Goal: Contribute content: Add original content to the website for others to see

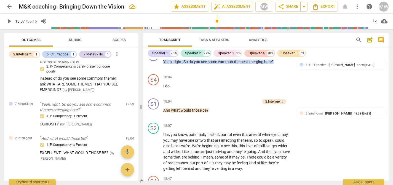
scroll to position [2389, 0]
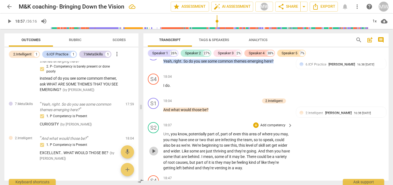
click at [154, 152] on span "play_arrow" at bounding box center [153, 151] width 7 height 7
click at [154, 152] on span "pause" at bounding box center [153, 151] width 7 height 7
click at [9, 20] on span "play_arrow" at bounding box center [9, 21] width 7 height 7
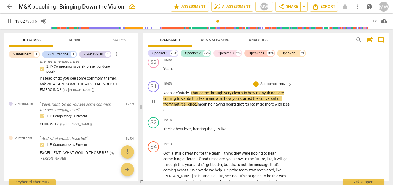
scroll to position [2532, 0]
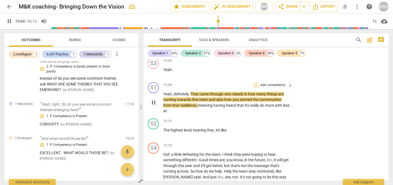
click at [257, 86] on div "+" at bounding box center [256, 86] width 6 height 6
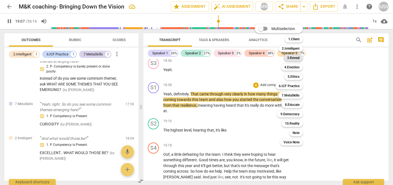
click at [296, 58] on b "3.Reveal" at bounding box center [293, 58] width 12 height 7
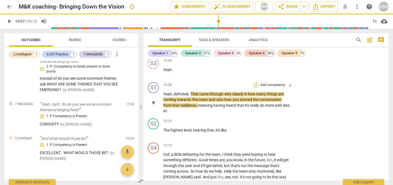
click at [257, 84] on div "+" at bounding box center [256, 86] width 6 height 6
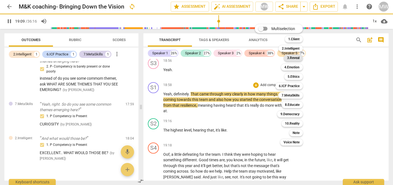
click at [293, 57] on b "3.Reveal" at bounding box center [293, 58] width 12 height 7
type input "1149"
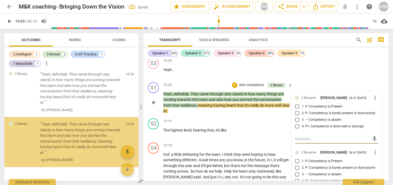
scroll to position [135, 0]
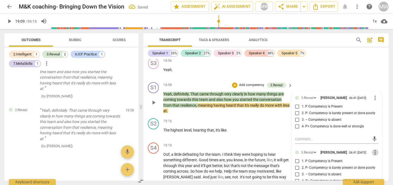
click at [374, 155] on span "more_vert" at bounding box center [375, 152] width 7 height 7
click at [372, 165] on li "Delete" at bounding box center [379, 166] width 19 height 10
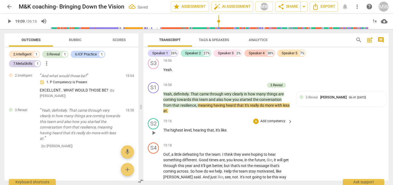
scroll to position [85, 0]
click at [315, 98] on span "3.Reveal" at bounding box center [312, 98] width 12 height 4
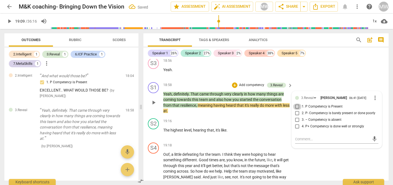
click at [297, 108] on input "1. P Competency is Present" at bounding box center [297, 107] width 9 height 7
checkbox input "true"
click at [297, 142] on textarea at bounding box center [332, 139] width 75 height 5
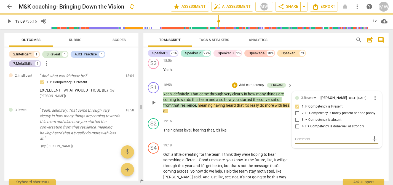
type textarea "M"
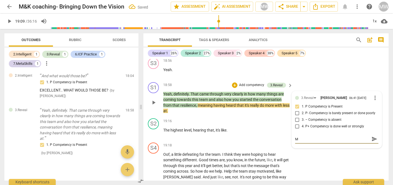
type textarea "MA"
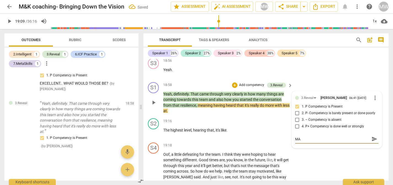
type textarea "MAN"
type textarea "MANY"
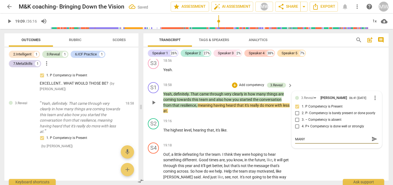
type textarea "MANY"
type textarea "MANY T"
type textarea "MANY TH"
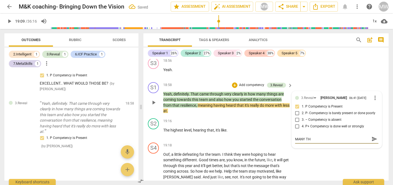
type textarea "MANY THI"
type textarea "MANY THIN"
type textarea "MANY THING"
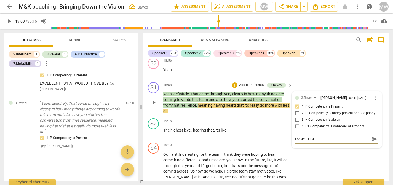
type textarea "MANY THING"
type textarea "MANY THINGD"
type textarea "MANY THING"
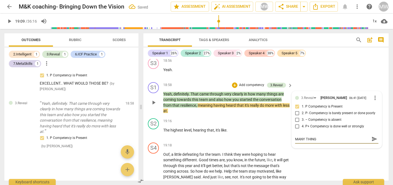
type textarea "MANY THINGS"
type textarea "MANY THINGS c"
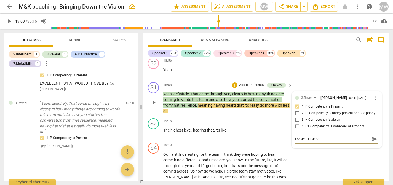
type textarea "MANY THINGS c"
type textarea "MANY THINGS co"
type textarea "MANY THINGS com"
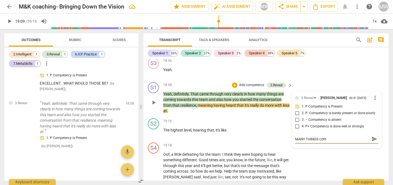
type textarea "MANY THINGS comi"
type textarea "MANY THINGS comin"
type textarea "MANY THINGS coming"
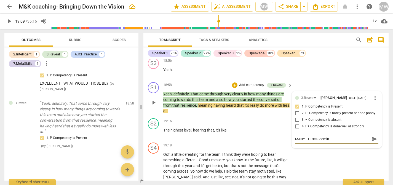
type textarea "MANY THINGS coming"
type textarea "MANY THINGS coming t"
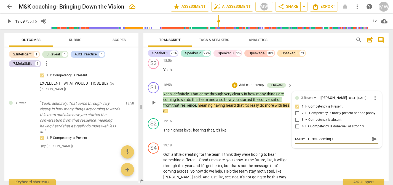
type textarea "MANY THINGS coming to"
type textarea "MANY THINGS coming tow"
type textarea "MANY THINGS coming towa"
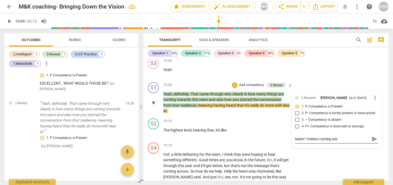
type textarea "MANY THINGS coming towa"
type textarea "MANY THINGS coming towar"
type textarea "MANY THINGS coming toward"
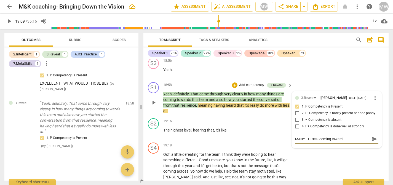
type textarea "MANY THINGS coming towards"
type textarea "MANY THINGS coming towards t"
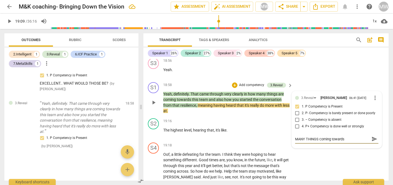
type textarea "MANY THINGS coming towards t"
type textarea "MANY THINGS coming towards th"
type textarea "MANY THINGS coming towards thi"
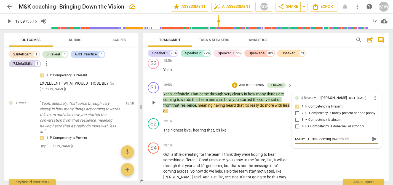
type textarea "MANY THINGS coming towards this"
type textarea "MANY THINGS coming towards this t"
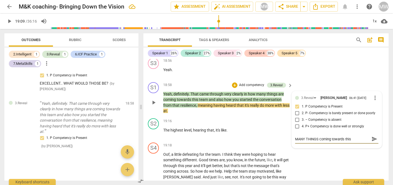
type textarea "MANY THINGS coming towards this t"
type textarea "MANY THINGS coming towards this te"
type textarea "MANY THINGS coming towards this tea"
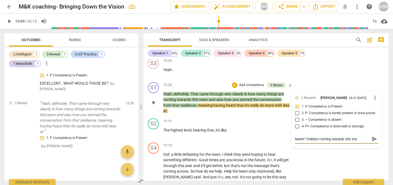
type textarea "MANY THINGS coming towards this team"
click at [156, 103] on span "play_arrow" at bounding box center [153, 102] width 7 height 7
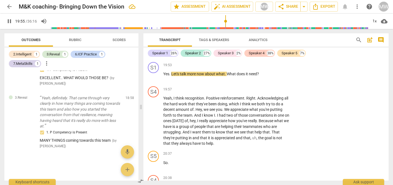
scroll to position [2666, 0]
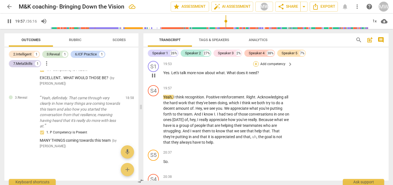
click at [255, 65] on div "+" at bounding box center [256, 64] width 6 height 6
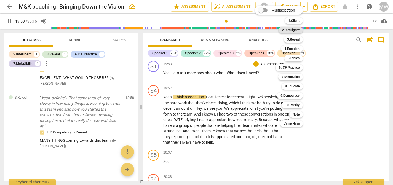
click at [297, 28] on b "2.Intelligent" at bounding box center [291, 30] width 18 height 7
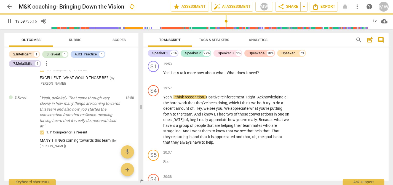
type input "1199"
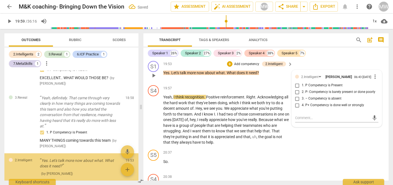
scroll to position [125, 0]
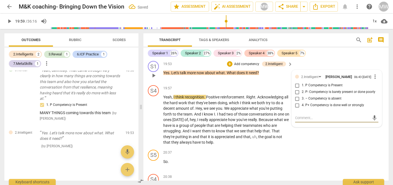
type textarea "w"
type textarea "wh"
type textarea "wha"
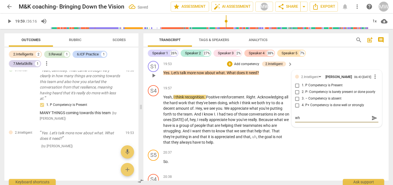
type textarea "wha"
type textarea "what"
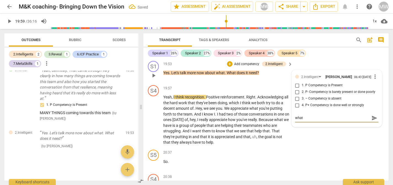
type textarea "what d"
type textarea "what do"
type textarea "what doe"
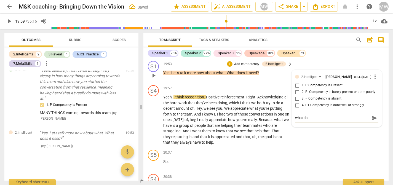
type textarea "what doe"
type textarea "what does"
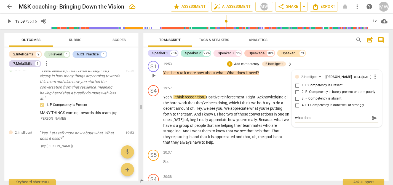
type textarea "what does i"
type textarea "what does it"
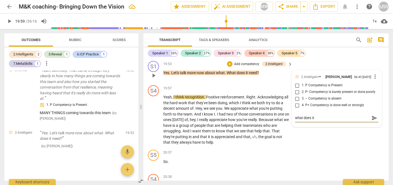
type textarea "what does it"
type textarea "what does it n"
type textarea "what does it ne"
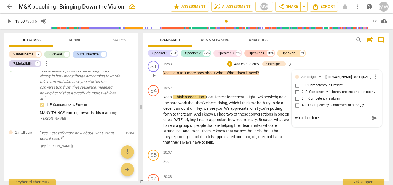
type textarea "what does it nee"
type textarea "what does it need"
type textarea "what does it need?"
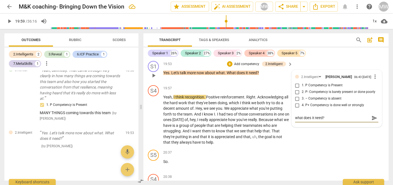
type textarea "what does it need?"
click at [294, 87] on input "1. P Competency is Present" at bounding box center [297, 85] width 9 height 7
checkbox input "true"
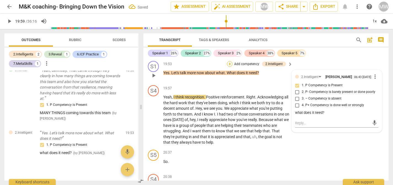
scroll to position [132, 0]
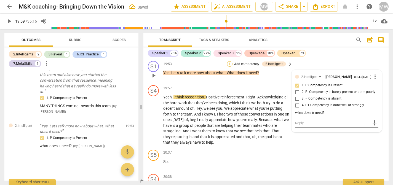
click at [229, 63] on div "+" at bounding box center [230, 64] width 6 height 6
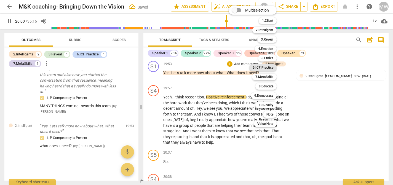
click at [262, 65] on b "6.ICF Practice" at bounding box center [263, 67] width 21 height 7
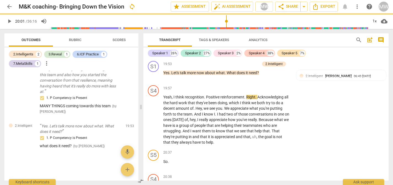
type input "1201"
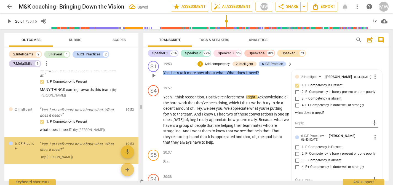
scroll to position [159, 0]
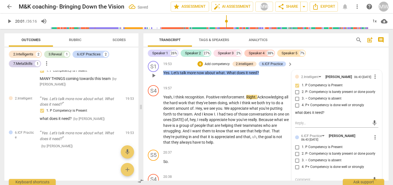
click at [297, 148] on input "1. P Competency is Present" at bounding box center [297, 147] width 9 height 7
checkbox input "true"
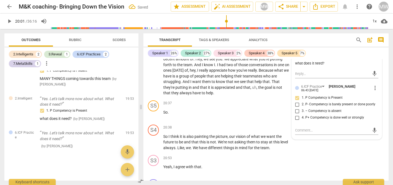
scroll to position [2722, 0]
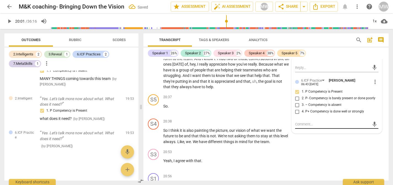
click at [295, 127] on textarea at bounding box center [332, 124] width 75 height 5
type textarea "P"
type textarea "PQ"
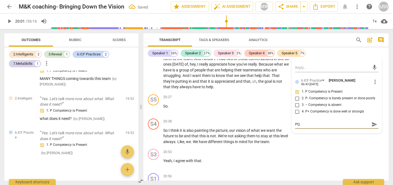
type textarea "PQ"
type textarea "PQ W"
type textarea "PQ WH"
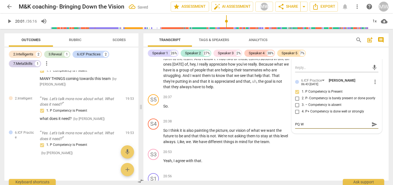
type textarea "PQ WH"
type textarea "PQ WHA"
type textarea "PQ WHAT"
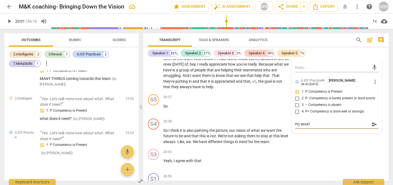
type textarea "PQ WHATd"
type textarea "PQ WHATdo"
type textarea "PQ WHATdoe"
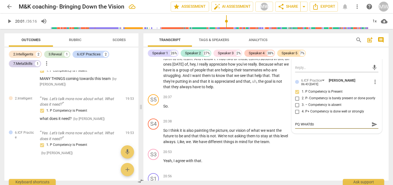
type textarea "PQ WHATdoe"
type textarea "PQ WHATdoes"
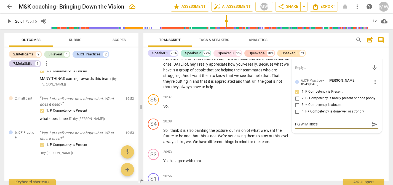
type textarea "PQ WHATdoes i"
type textarea "PQ WHATdoes it"
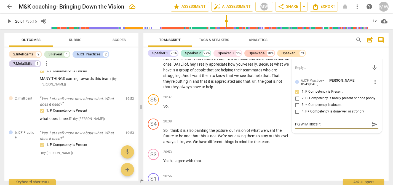
type textarea "PQ WHATdoes it"
type textarea "PQ WHATdoes it n"
type textarea "PQ WHATdoes it ne"
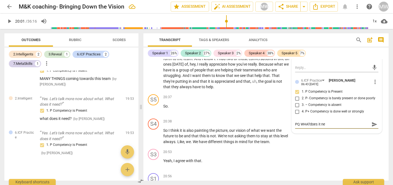
type textarea "PQ WHATdoes it nee"
type textarea "PQ WHATdoes it need"
type textarea "PQ WHATdoes it need?"
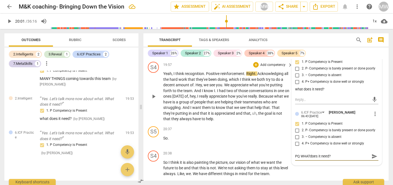
scroll to position [2690, 0]
type textarea "PQ WHATdoes it need?"
click at [154, 94] on span "play_arrow" at bounding box center [153, 97] width 7 height 7
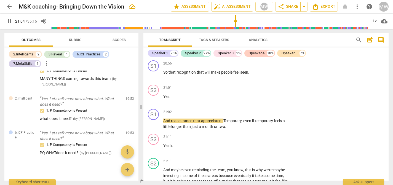
scroll to position [2835, 0]
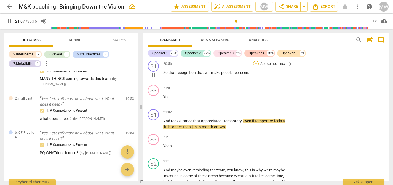
click at [256, 62] on div "+" at bounding box center [256, 64] width 6 height 6
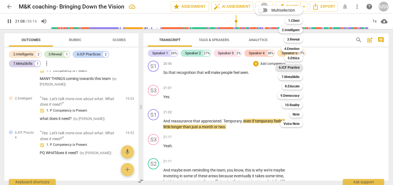
click at [286, 69] on b "6.ICF Practice" at bounding box center [289, 67] width 21 height 7
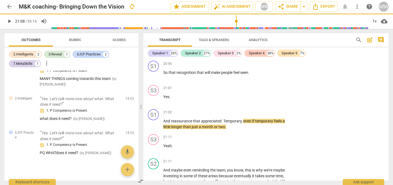
type input "1269"
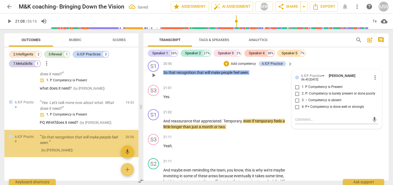
scroll to position [194, 0]
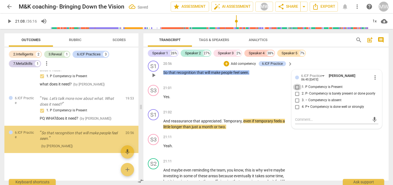
click at [297, 87] on input "1. P Competency is Present" at bounding box center [297, 87] width 9 height 7
checkbox input "true"
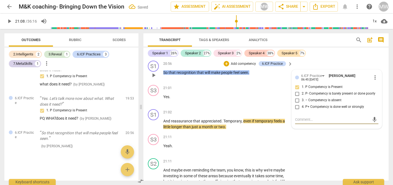
click at [296, 119] on textarea at bounding box center [332, 119] width 75 height 5
type textarea "a"
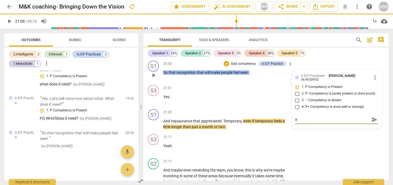
type textarea "ac"
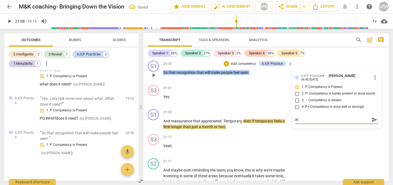
type textarea "act"
type textarea "acti"
type textarea "activ"
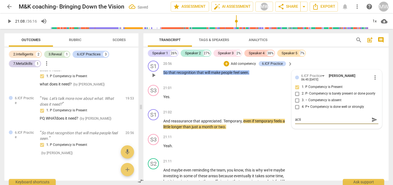
type textarea "activ"
type textarea "active"
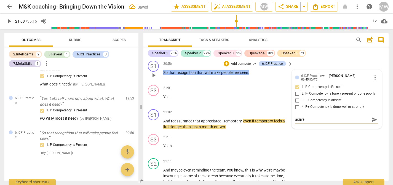
type textarea "active l"
type textarea "active li"
type textarea "active lis"
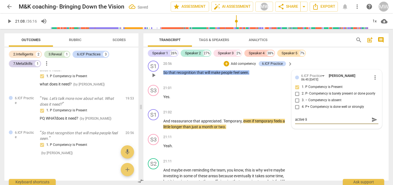
type textarea "active lis"
type textarea "active list"
type textarea "active liste"
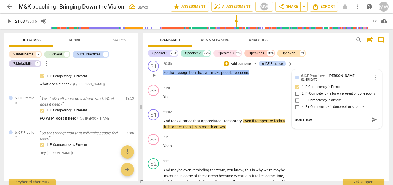
type textarea "active listen"
type textarea "active listeni"
type textarea "active listenin"
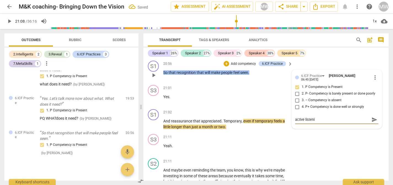
type textarea "active listenin"
type textarea "active listening"
click at [155, 123] on span "play_arrow" at bounding box center [153, 124] width 7 height 7
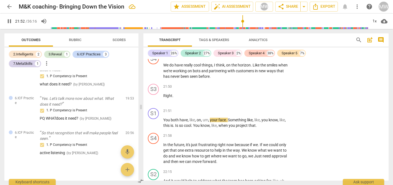
scroll to position [3049, 0]
click at [255, 110] on div "+" at bounding box center [256, 111] width 6 height 6
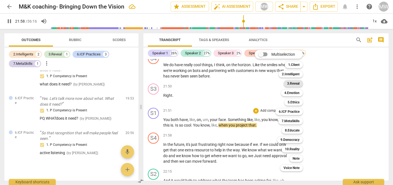
click at [293, 85] on b "3.Reveal" at bounding box center [293, 83] width 12 height 7
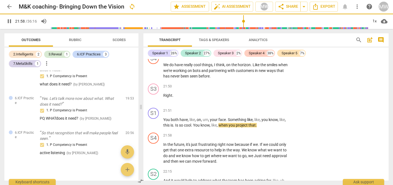
type input "1319"
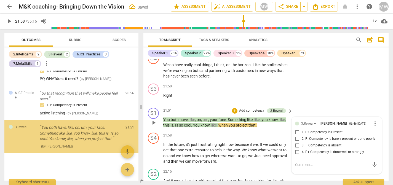
scroll to position [234, 0]
click at [298, 134] on input "1. P Competency is Present" at bounding box center [297, 132] width 9 height 7
checkbox input "true"
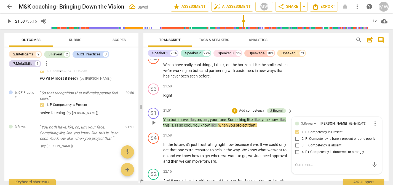
click at [297, 168] on textarea at bounding box center [332, 164] width 75 height 5
type textarea "b"
type textarea "bo"
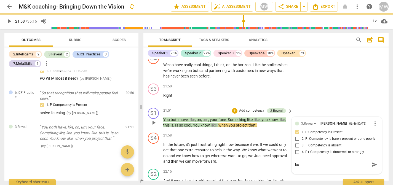
type textarea "bot"
type textarea "both"
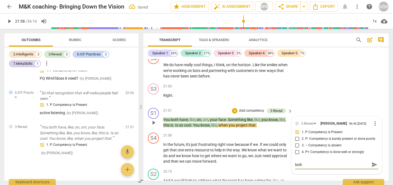
type textarea "both"
click at [232, 110] on div "+" at bounding box center [235, 111] width 6 height 6
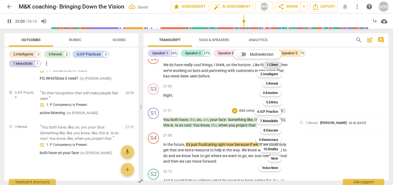
click at [276, 64] on b "1.Client" at bounding box center [272, 65] width 11 height 7
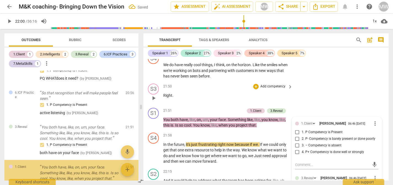
scroll to position [274, 0]
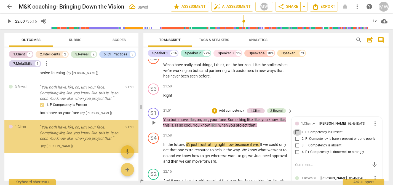
click at [296, 133] on input "1. P Competency is Present" at bounding box center [297, 132] width 9 height 7
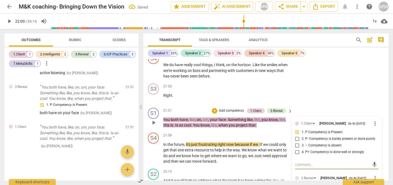
click at [297, 167] on textarea at bounding box center [332, 164] width 75 height 5
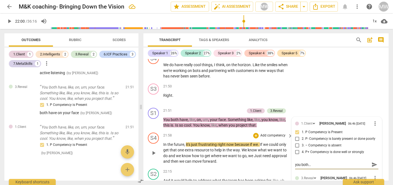
click at [154, 152] on span "play_arrow" at bounding box center [153, 153] width 7 height 7
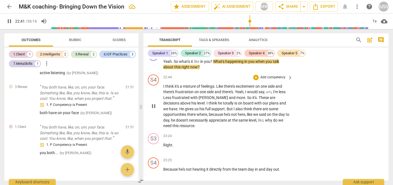
scroll to position [3222, 0]
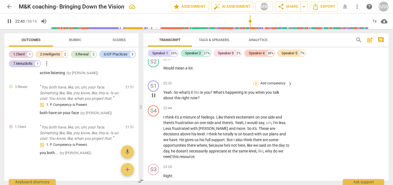
click at [256, 83] on div "+" at bounding box center [256, 84] width 6 height 6
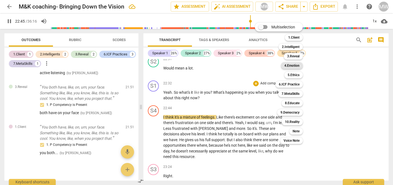
click at [292, 66] on b "4.Emotion" at bounding box center [292, 65] width 15 height 7
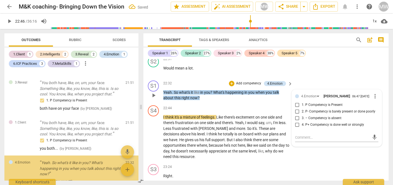
scroll to position [314, 0]
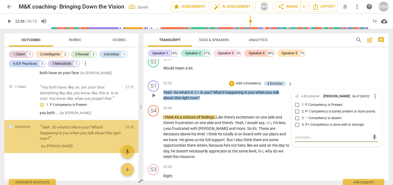
click at [295, 106] on input "1. P Competency is Present" at bounding box center [297, 105] width 9 height 7
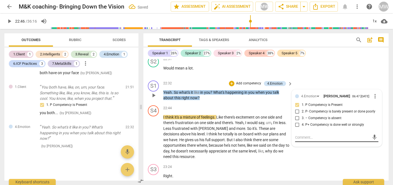
click at [297, 140] on textarea at bounding box center [332, 137] width 75 height 5
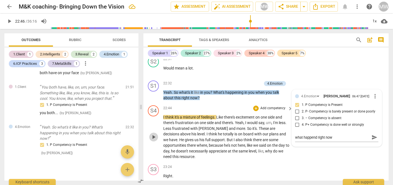
click at [154, 138] on span "play_arrow" at bounding box center [153, 137] width 7 height 7
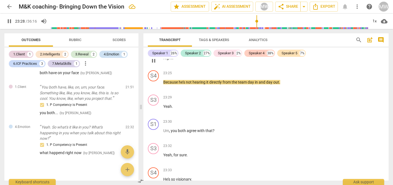
scroll to position [3341, 0]
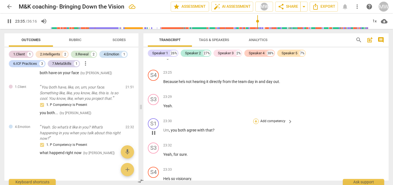
click at [256, 121] on div "+" at bounding box center [256, 122] width 6 height 6
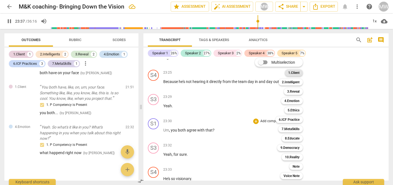
click at [292, 72] on b "1.Client" at bounding box center [294, 73] width 11 height 7
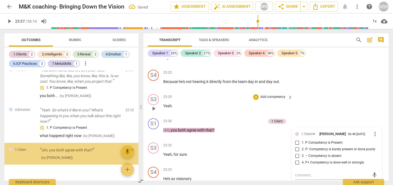
scroll to position [343, 0]
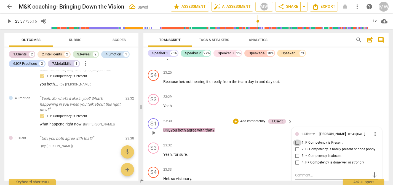
click at [296, 145] on input "1. P Competency is Present" at bounding box center [297, 143] width 9 height 7
click at [294, 178] on div "1.Client [PERSON_NAME] 06:48 [DATE] more_vert 1. P Competency is Present 2. P- …" at bounding box center [337, 156] width 90 height 57
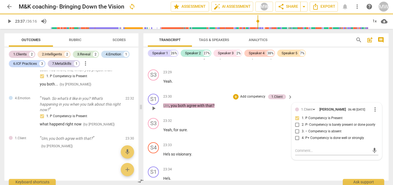
scroll to position [3369, 0]
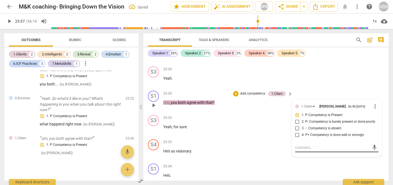
click at [296, 150] on textarea at bounding box center [332, 147] width 75 height 5
click at [236, 92] on div "+" at bounding box center [236, 94] width 6 height 6
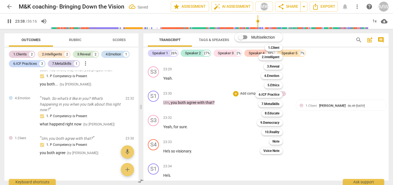
scroll to position [3507, 0]
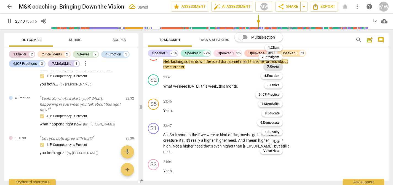
click at [272, 65] on b "3.Reveal" at bounding box center [273, 66] width 12 height 7
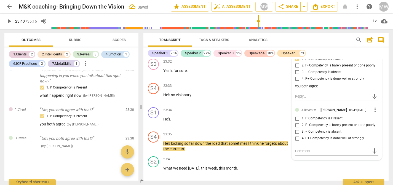
scroll to position [3429, 0]
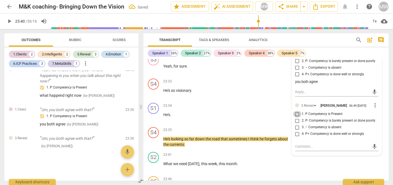
click at [295, 118] on input "1. P Competency is Present" at bounding box center [297, 114] width 9 height 7
click at [297, 151] on div "mic" at bounding box center [336, 146] width 83 height 9
click at [295, 149] on textarea at bounding box center [332, 146] width 75 height 5
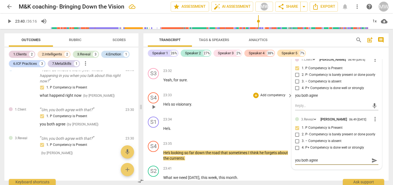
scroll to position [3393, 0]
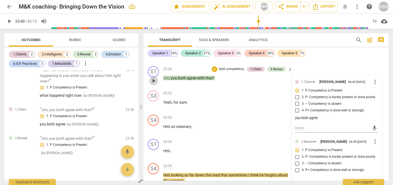
click at [152, 81] on span "play_arrow" at bounding box center [153, 81] width 7 height 7
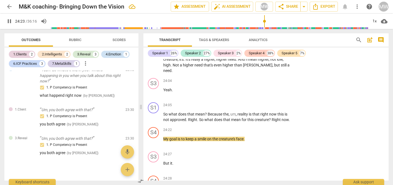
scroll to position [3586, 0]
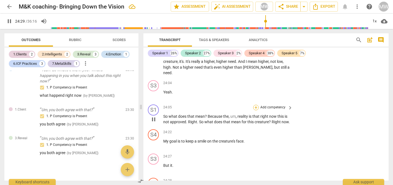
click at [255, 105] on div "+" at bounding box center [256, 108] width 6 height 6
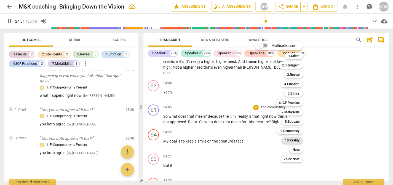
click at [295, 139] on b "10.Reality" at bounding box center [292, 140] width 15 height 7
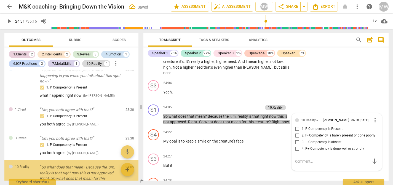
scroll to position [417, 0]
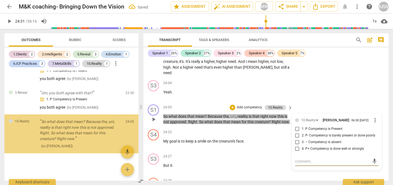
click at [296, 126] on input "1. P Competency is Present" at bounding box center [297, 129] width 9 height 7
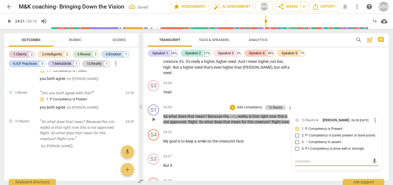
click at [297, 159] on textarea at bounding box center [332, 161] width 75 height 5
click at [154, 116] on span "play_arrow" at bounding box center [153, 119] width 7 height 7
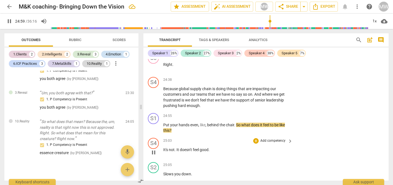
scroll to position [3736, 0]
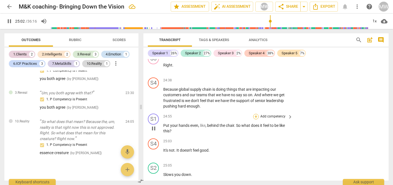
click at [256, 120] on div "+" at bounding box center [256, 117] width 6 height 6
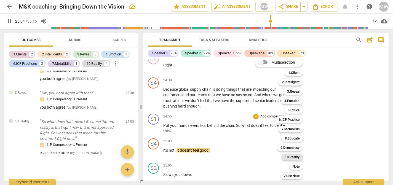
click at [294, 157] on b "10.Reality" at bounding box center [292, 157] width 15 height 7
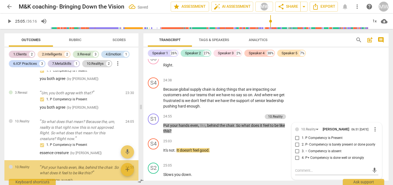
scroll to position [451, 0]
